Goal: Task Accomplishment & Management: Complete application form

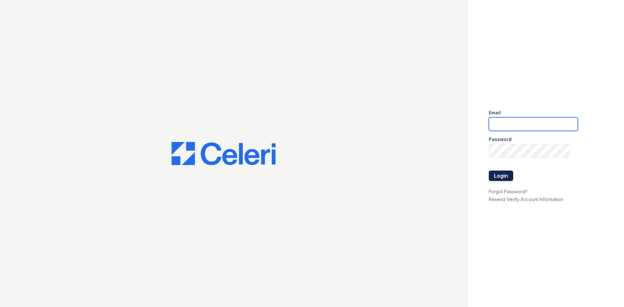
type input "[EMAIL_ADDRESS][DOMAIN_NAME]"
click at [500, 177] on button "Login" at bounding box center [501, 176] width 24 height 10
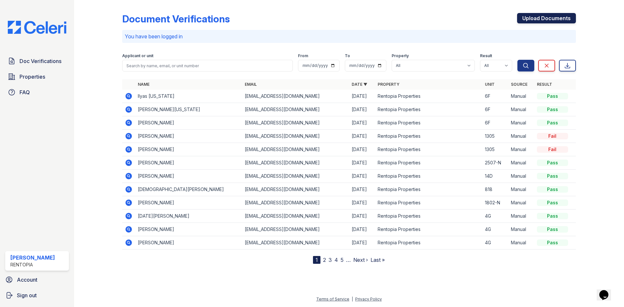
click at [545, 19] on link "Upload Documents" at bounding box center [546, 18] width 59 height 10
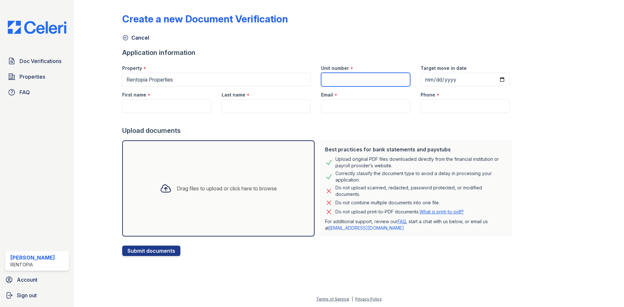
click at [349, 82] on input "Unit number" at bounding box center [365, 80] width 89 height 14
type input "2H"
drag, startPoint x: 164, startPoint y: 108, endPoint x: 279, endPoint y: 81, distance: 117.8
click at [164, 108] on input "First name" at bounding box center [166, 106] width 89 height 14
click at [177, 107] on input "First name" at bounding box center [166, 106] width 89 height 14
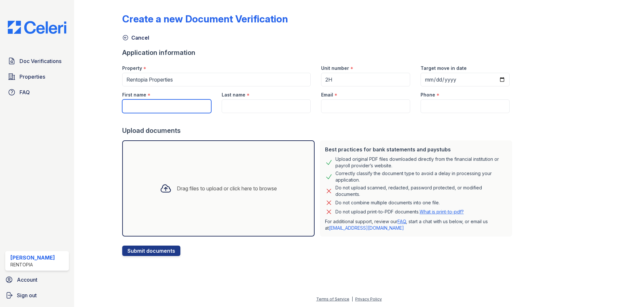
paste input "Richard Leonik"
drag, startPoint x: 184, startPoint y: 107, endPoint x: 148, endPoint y: 108, distance: 35.1
click at [148, 108] on input "Richard Leonik" at bounding box center [166, 106] width 89 height 14
type input "Richard"
click at [260, 103] on input "Last name" at bounding box center [266, 106] width 89 height 14
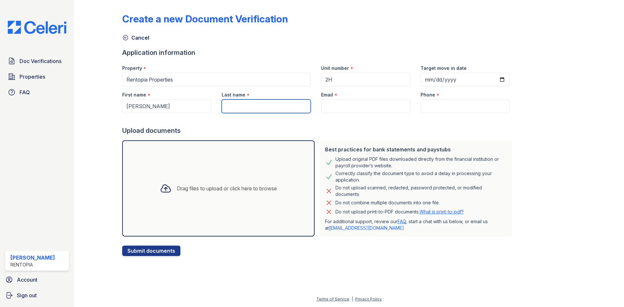
paste input "Leonik"
type input "Leonik"
drag, startPoint x: 345, startPoint y: 100, endPoint x: 347, endPoint y: 103, distance: 3.9
click at [345, 100] on input "Email" at bounding box center [365, 106] width 89 height 14
type input "[EMAIL_ADDRESS][DOMAIN_NAME]"
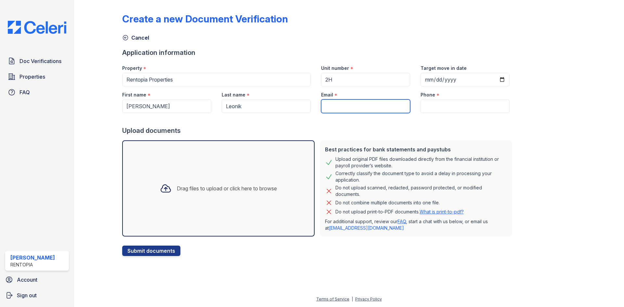
type input "9172021817"
click at [176, 197] on div "Drag files to upload or click here to browse" at bounding box center [218, 188] width 127 height 22
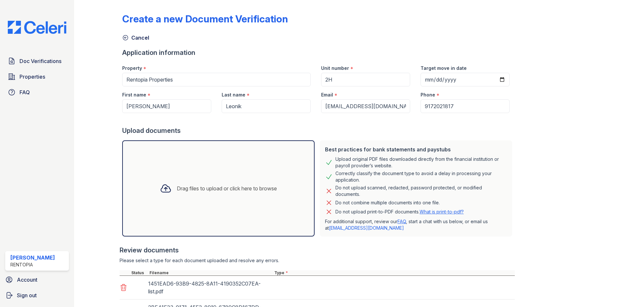
scroll to position [109, 0]
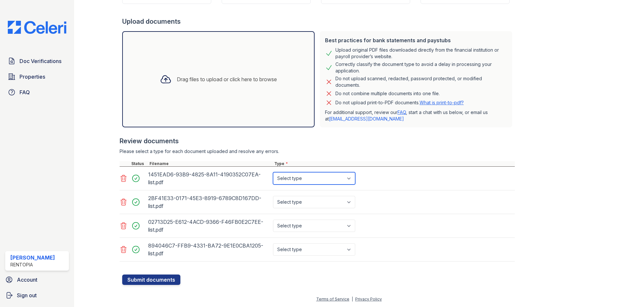
click at [312, 180] on select "Select type Paystub Bank Statement Offer Letter Tax Documents Benefit Award Let…" at bounding box center [314, 178] width 82 height 12
select select "bank_statement"
click at [273, 172] on select "Select type Paystub Bank Statement Offer Letter Tax Documents Benefit Award Let…" at bounding box center [314, 178] width 82 height 12
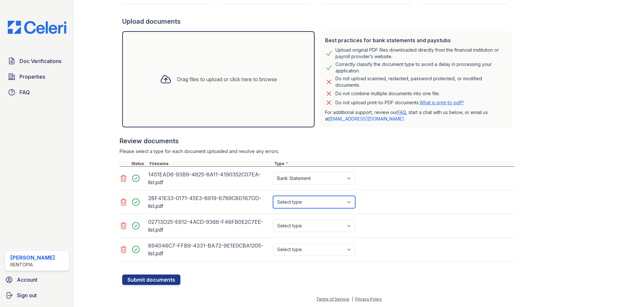
drag, startPoint x: 300, startPoint y: 198, endPoint x: 301, endPoint y: 204, distance: 5.6
click at [300, 198] on select "Select type Paystub Bank Statement Offer Letter Tax Documents Benefit Award Let…" at bounding box center [314, 202] width 82 height 12
select select "bank_statement"
click at [273, 196] on select "Select type Paystub Bank Statement Offer Letter Tax Documents Benefit Award Let…" at bounding box center [314, 202] width 82 height 12
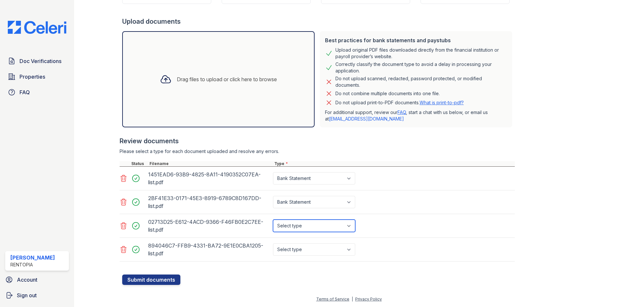
click at [305, 220] on select "Select type Paystub Bank Statement Offer Letter Tax Documents Benefit Award Let…" at bounding box center [314, 226] width 82 height 12
select select "bank_statement"
click at [273, 220] on select "Select type Paystub Bank Statement Offer Letter Tax Documents Benefit Award Let…" at bounding box center [314, 226] width 82 height 12
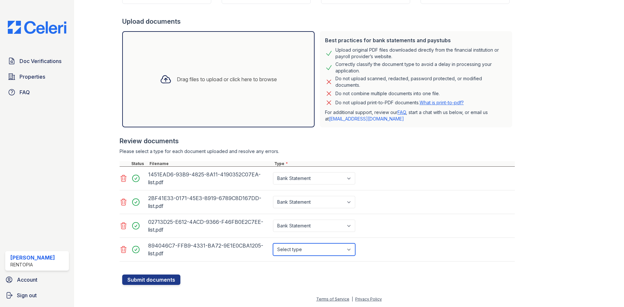
drag, startPoint x: 304, startPoint y: 245, endPoint x: 304, endPoint y: 252, distance: 7.5
click at [304, 245] on select "Select type Paystub Bank Statement Offer Letter Tax Documents Benefit Award Let…" at bounding box center [314, 249] width 82 height 12
select select "bank_statement"
click at [273, 243] on select "Select type Paystub Bank Statement Offer Letter Tax Documents Benefit Award Let…" at bounding box center [314, 249] width 82 height 12
click at [152, 278] on button "Submit documents" at bounding box center [151, 279] width 58 height 10
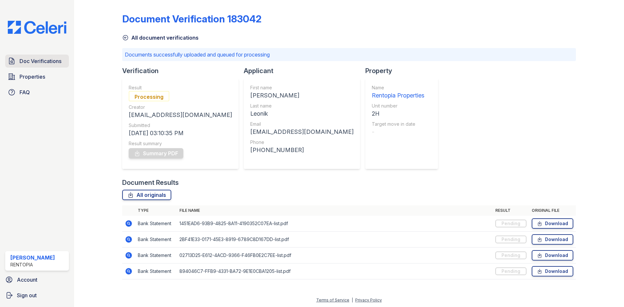
click at [49, 60] on span "Doc Verifications" at bounding box center [40, 61] width 42 height 8
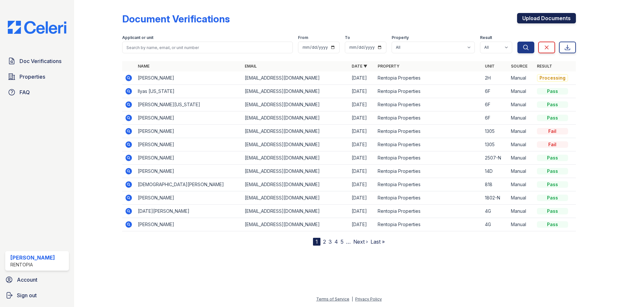
click at [547, 18] on link "Upload Documents" at bounding box center [546, 18] width 59 height 10
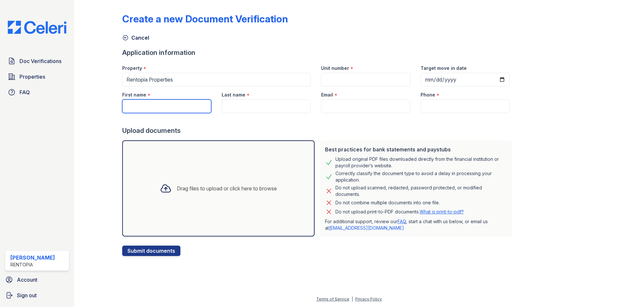
click at [146, 108] on input "First name" at bounding box center [166, 106] width 89 height 14
paste input "Michael SILVA"
drag, startPoint x: 172, startPoint y: 106, endPoint x: 148, endPoint y: 106, distance: 24.0
click at [148, 106] on input "Michael SILVA" at bounding box center [166, 106] width 89 height 14
type input "Michael"
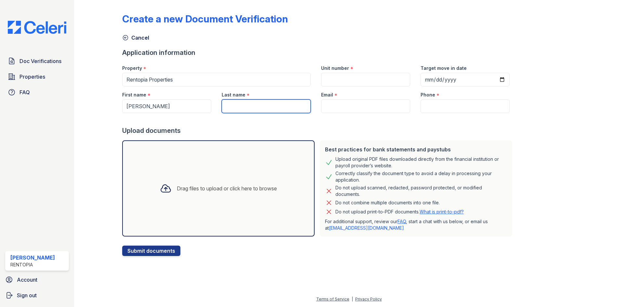
click at [250, 109] on input "Last name" at bounding box center [266, 106] width 89 height 14
paste input "SILVA"
type input "SILVA"
click at [350, 108] on input "Email" at bounding box center [365, 106] width 89 height 14
type input "[EMAIL_ADDRESS][DOMAIN_NAME]"
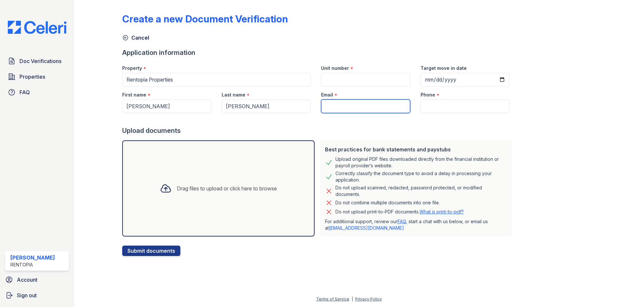
type input "9172021817"
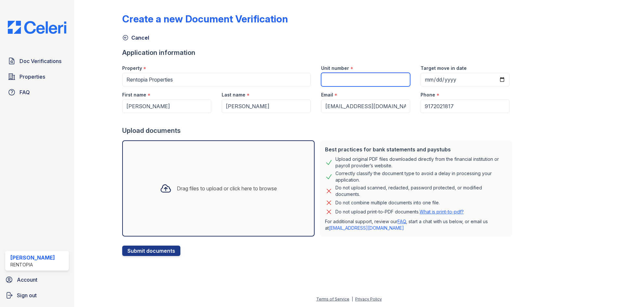
click at [363, 82] on input "Unit number" at bounding box center [365, 80] width 89 height 14
type input "2H"
click at [209, 173] on div "Drag files to upload or click here to browse" at bounding box center [218, 188] width 192 height 96
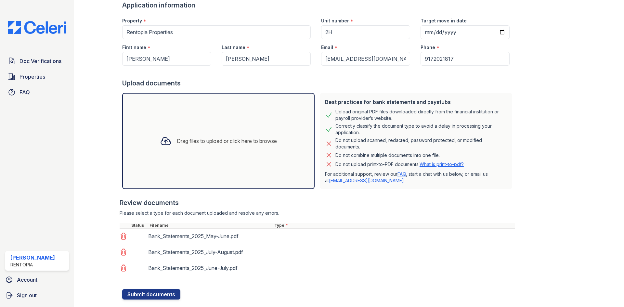
scroll to position [62, 0]
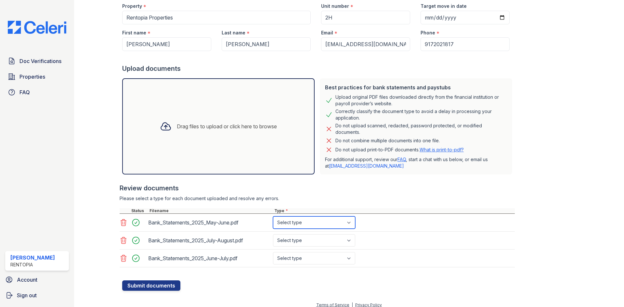
click at [291, 221] on select "Select type Paystub Bank Statement Offer Letter Tax Documents Benefit Award Let…" at bounding box center [314, 222] width 82 height 12
select select "bank_statement"
click at [273, 216] on select "Select type Paystub Bank Statement Offer Letter Tax Documents Benefit Award Let…" at bounding box center [314, 222] width 82 height 12
click at [294, 244] on select "Select type Paystub Bank Statement Offer Letter Tax Documents Benefit Award Let…" at bounding box center [314, 240] width 82 height 12
select select "bank_statement"
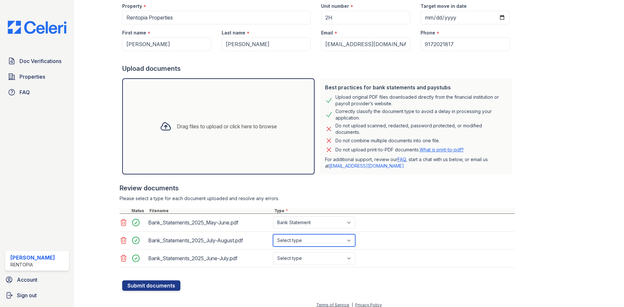
click at [273, 234] on select "Select type Paystub Bank Statement Offer Letter Tax Documents Benefit Award Let…" at bounding box center [314, 240] width 82 height 12
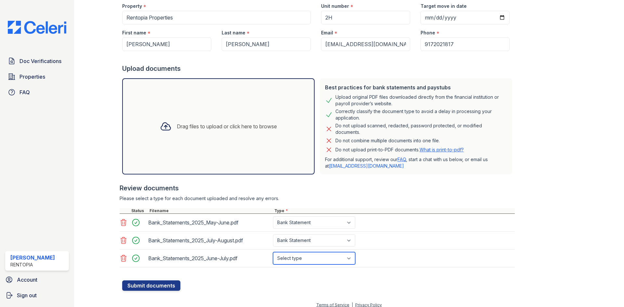
click at [307, 259] on select "Select type Paystub Bank Statement Offer Letter Tax Documents Benefit Award Let…" at bounding box center [314, 258] width 82 height 12
select select "bank_statement"
click at [273, 252] on select "Select type Paystub Bank Statement Offer Letter Tax Documents Benefit Award Let…" at bounding box center [314, 258] width 82 height 12
click at [159, 283] on button "Submit documents" at bounding box center [151, 285] width 58 height 10
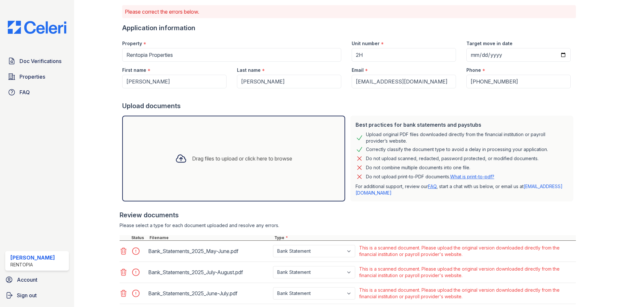
scroll to position [85, 0]
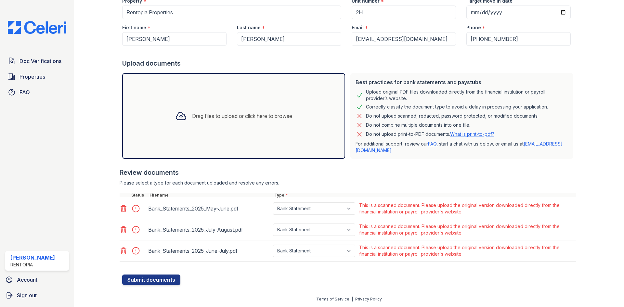
drag, startPoint x: 122, startPoint y: 206, endPoint x: 125, endPoint y: 213, distance: 7.6
click at [122, 206] on icon at bounding box center [124, 208] width 6 height 6
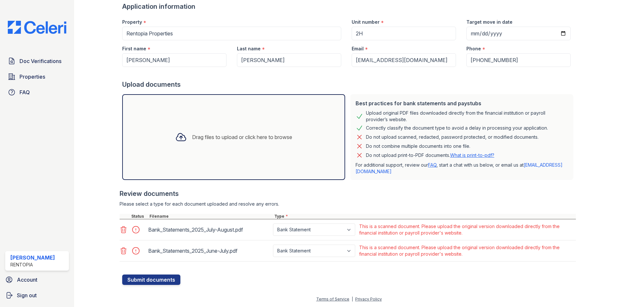
drag, startPoint x: 124, startPoint y: 229, endPoint x: 125, endPoint y: 237, distance: 8.2
click at [124, 229] on icon at bounding box center [124, 229] width 6 height 6
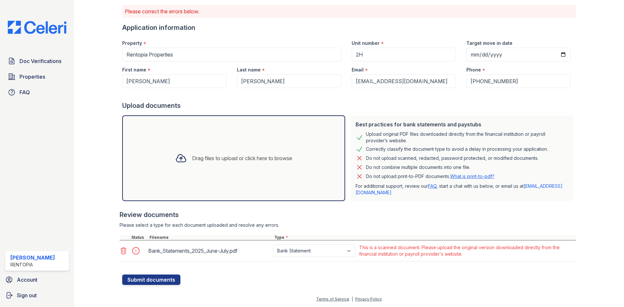
click at [123, 252] on icon at bounding box center [124, 251] width 8 height 8
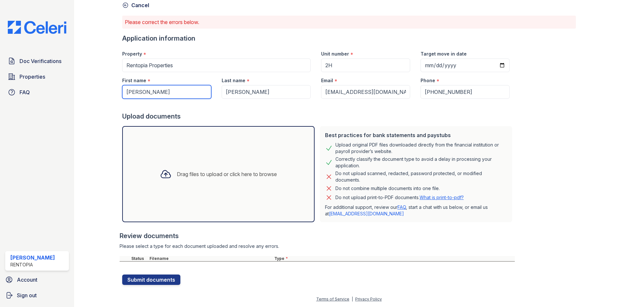
drag, startPoint x: 193, startPoint y: 96, endPoint x: 112, endPoint y: 95, distance: 80.6
click at [112, 95] on div "Create a new Document Verification Cancel Please correct the errors below. Appl…" at bounding box center [348, 132] width 529 height 328
paste input "Chloe Leonik"
drag, startPoint x: 170, startPoint y: 95, endPoint x: 143, endPoint y: 94, distance: 27.0
click at [143, 94] on input "Chloe Leonik" at bounding box center [166, 92] width 89 height 14
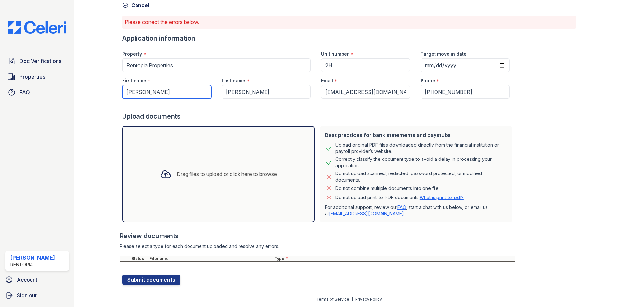
type input "Chloe"
drag, startPoint x: 247, startPoint y: 94, endPoint x: 218, endPoint y: 95, distance: 29.3
click at [218, 95] on div "Last name * SILVA" at bounding box center [265, 85] width 99 height 27
paste input "Leonik"
type input "Leonik"
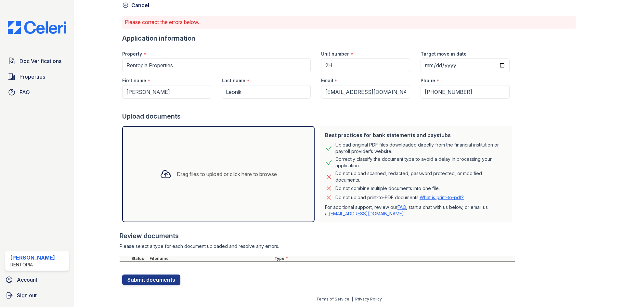
click at [206, 159] on div "Drag files to upload or click here to browse" at bounding box center [218, 174] width 192 height 96
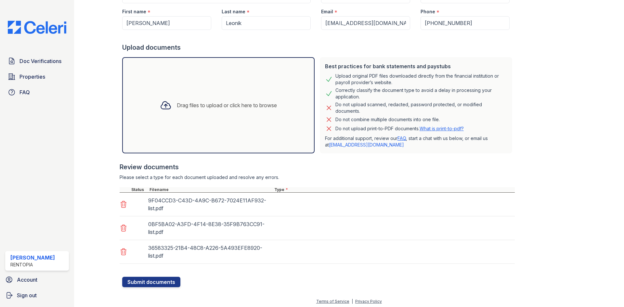
scroll to position [104, 0]
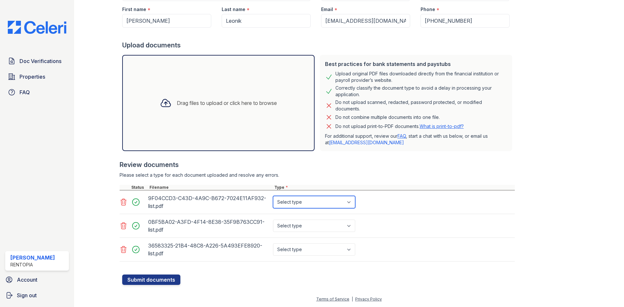
drag, startPoint x: 319, startPoint y: 201, endPoint x: 312, endPoint y: 207, distance: 9.4
click at [308, 201] on select "Select type Paystub Bank Statement Offer Letter Tax Documents Benefit Award Let…" at bounding box center [314, 202] width 82 height 12
select select "bank_statement"
click at [273, 196] on select "Select type Paystub Bank Statement Offer Letter Tax Documents Benefit Award Let…" at bounding box center [314, 202] width 82 height 12
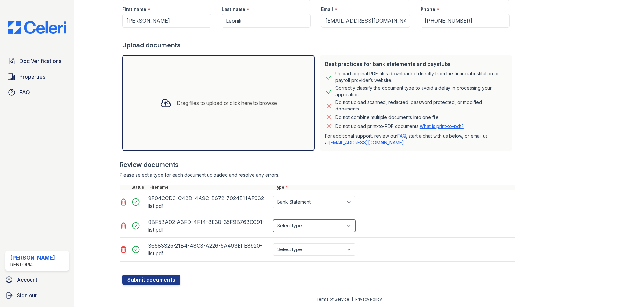
click at [307, 220] on select "Select type Paystub Bank Statement Offer Letter Tax Documents Benefit Award Let…" at bounding box center [314, 226] width 82 height 12
select select "bank_statement"
click at [273, 220] on select "Select type Paystub Bank Statement Offer Letter Tax Documents Benefit Award Let…" at bounding box center [314, 226] width 82 height 12
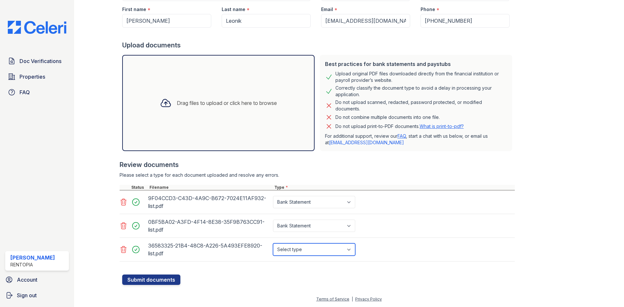
click at [303, 254] on select "Select type Paystub Bank Statement Offer Letter Tax Documents Benefit Award Let…" at bounding box center [314, 249] width 82 height 12
select select "bank_statement"
click at [273, 243] on select "Select type Paystub Bank Statement Offer Letter Tax Documents Benefit Award Let…" at bounding box center [314, 249] width 82 height 12
click at [152, 280] on button "Submit documents" at bounding box center [151, 279] width 58 height 10
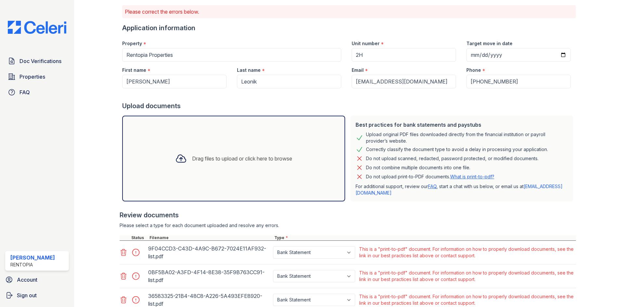
scroll to position [93, 0]
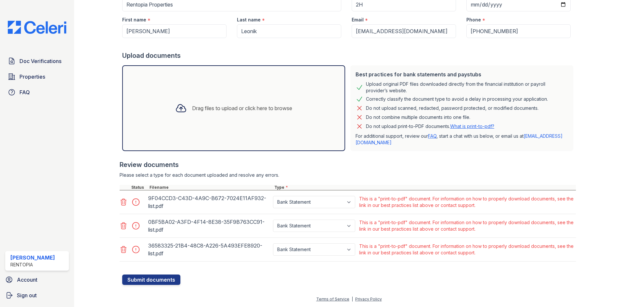
click at [125, 203] on icon at bounding box center [124, 202] width 8 height 8
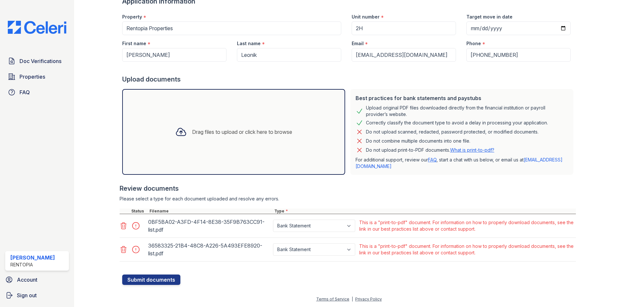
drag, startPoint x: 123, startPoint y: 228, endPoint x: 123, endPoint y: 244, distance: 16.2
click at [123, 228] on icon at bounding box center [124, 226] width 8 height 8
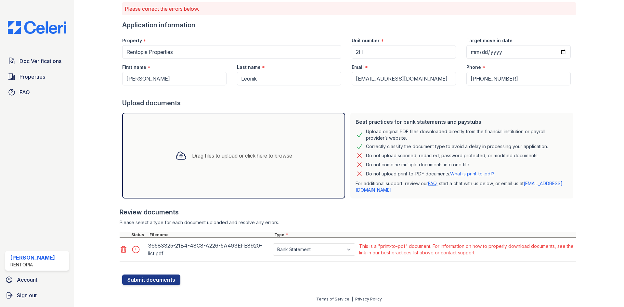
click at [124, 253] on icon at bounding box center [124, 250] width 8 height 8
